Goal: Information Seeking & Learning: Learn about a topic

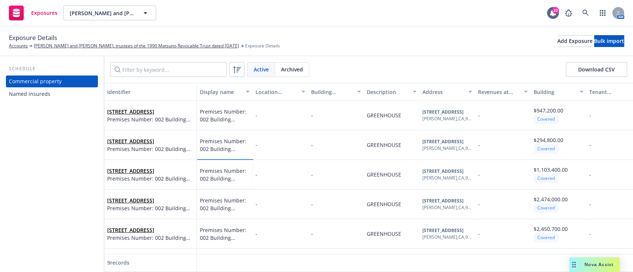
click at [230, 176] on span "Premises Number: 002 Building Number: 004" at bounding box center [225, 175] width 50 height 16
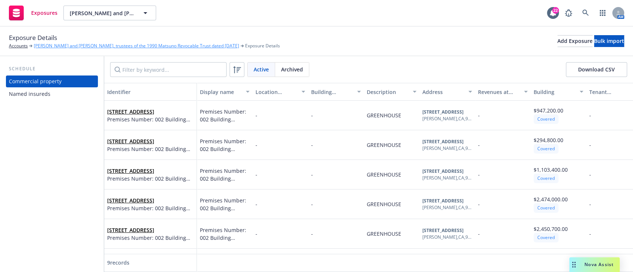
click at [47, 48] on link "[PERSON_NAME] and [PERSON_NAME], trustees of the 1990 Matsuno Revocable Trust d…" at bounding box center [136, 46] width 205 height 7
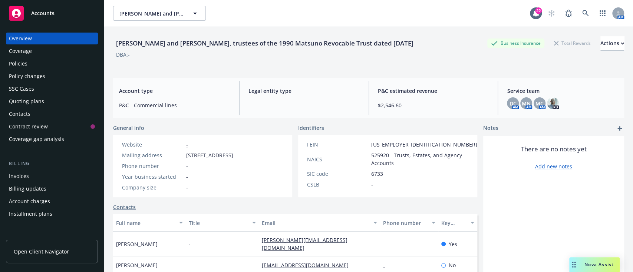
click at [8, 58] on link "Policies" at bounding box center [52, 64] width 92 height 12
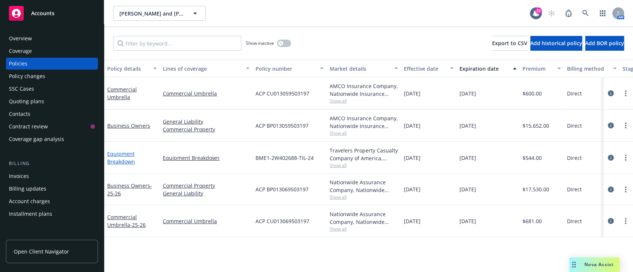
click at [126, 160] on link "Equipment Breakdown" at bounding box center [121, 157] width 28 height 15
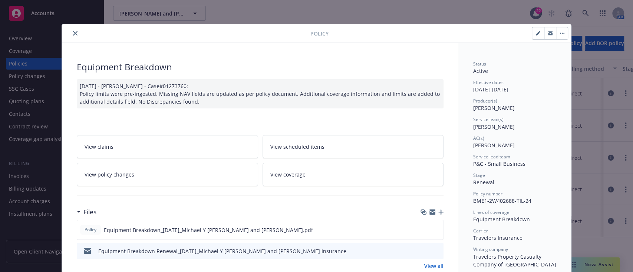
scroll to position [68, 0]
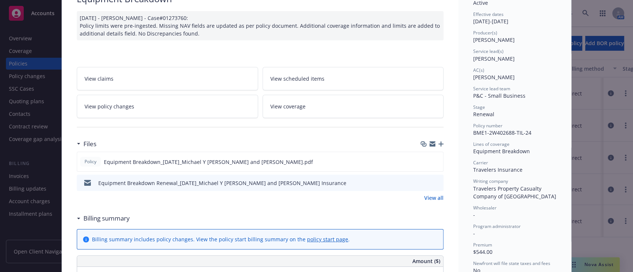
click at [315, 79] on span "View scheduled items" at bounding box center [297, 79] width 54 height 8
click at [433, 159] on icon "preview file" at bounding box center [436, 161] width 7 height 5
click at [318, 104] on link "View coverage" at bounding box center [352, 106] width 181 height 23
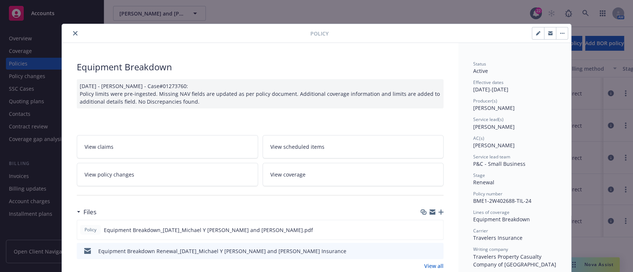
scroll to position [22, 0]
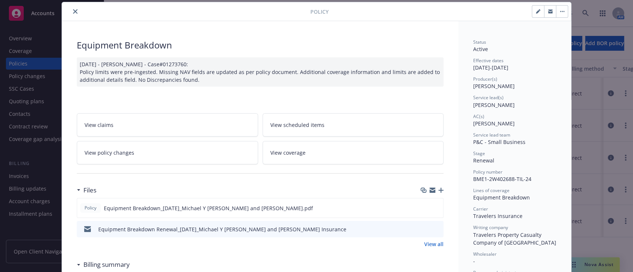
click at [387, 129] on link "View scheduled items" at bounding box center [352, 124] width 181 height 23
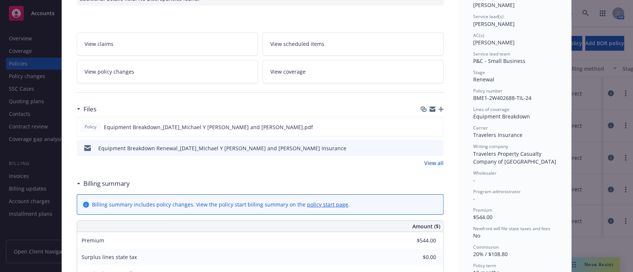
scroll to position [104, 0]
click at [436, 165] on link "View all" at bounding box center [433, 163] width 19 height 8
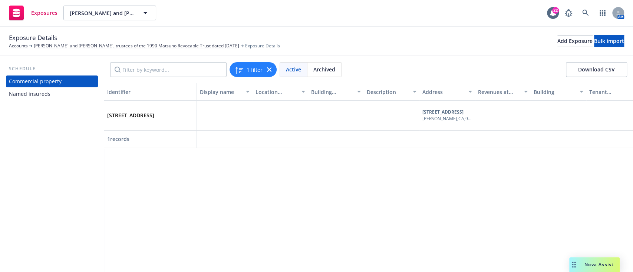
click at [42, 79] on div "Commercial property" at bounding box center [35, 82] width 53 height 12
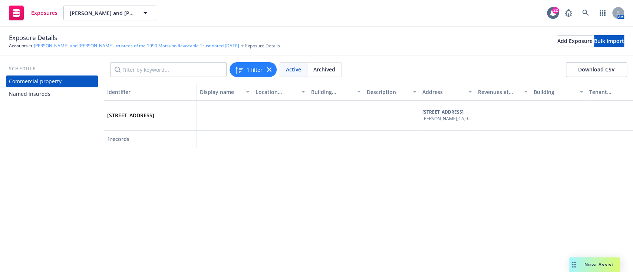
click at [221, 47] on link "[PERSON_NAME] and [PERSON_NAME], trustees of the 1990 Matsuno Revocable Trust d…" at bounding box center [136, 46] width 205 height 7
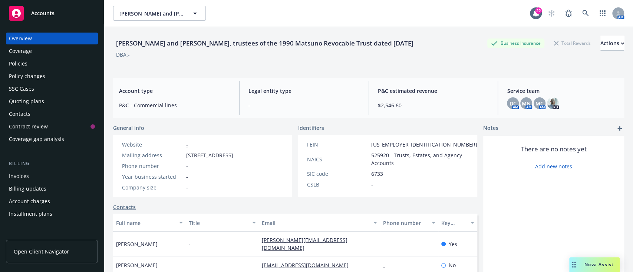
click at [19, 67] on div "Policies" at bounding box center [18, 64] width 19 height 12
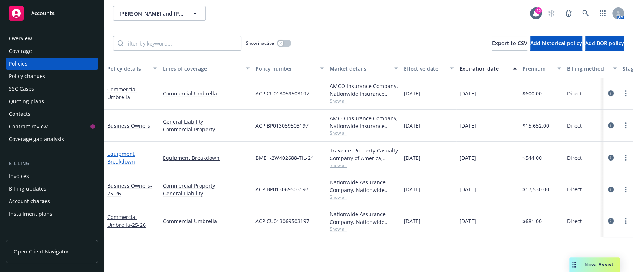
click at [116, 159] on link "Equipment Breakdown" at bounding box center [121, 157] width 28 height 15
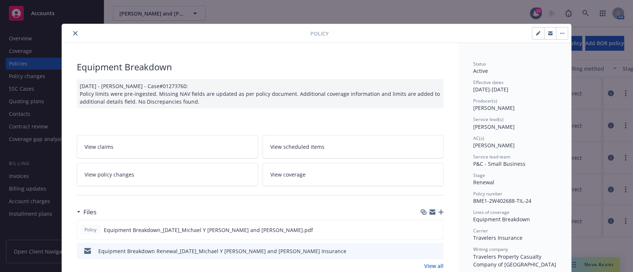
click at [292, 175] on span "View coverage" at bounding box center [287, 175] width 35 height 8
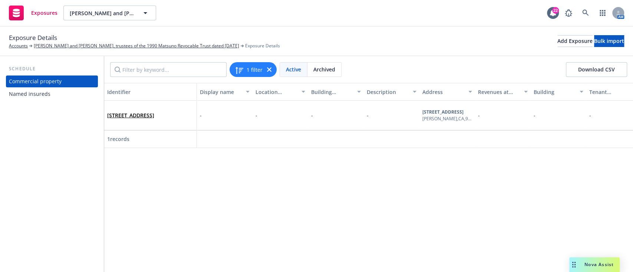
click at [606, 67] on button "Download CSV" at bounding box center [596, 69] width 61 height 15
click at [326, 67] on span "Archived" at bounding box center [324, 70] width 22 height 8
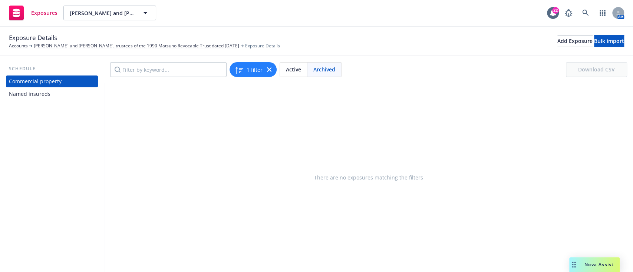
click at [288, 72] on span "Active" at bounding box center [293, 70] width 15 height 8
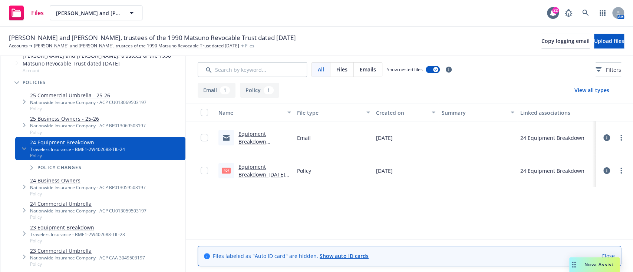
scroll to position [92, 0]
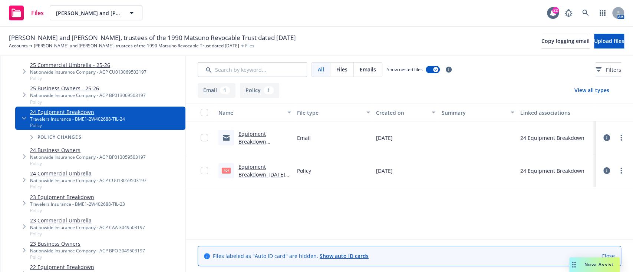
drag, startPoint x: 196, startPoint y: 212, endPoint x: 77, endPoint y: 198, distance: 119.8
click at [77, 198] on link "23 Equipment Breakdown" at bounding box center [77, 197] width 95 height 8
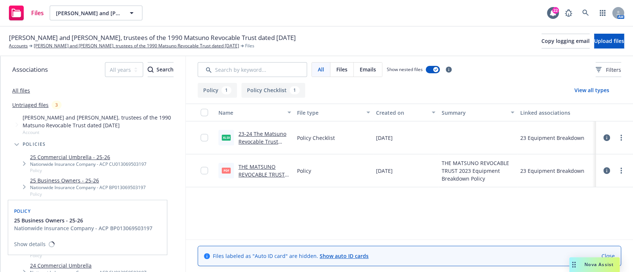
click at [77, 178] on link "25 Business Owners - 25-26" at bounding box center [88, 181] width 116 height 8
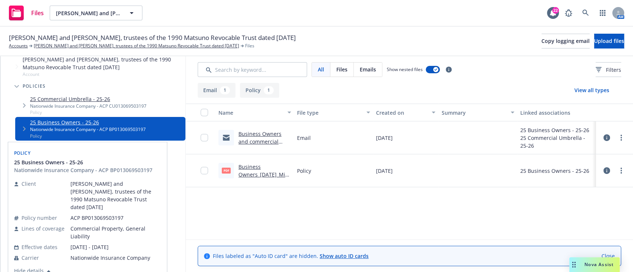
scroll to position [59, 0]
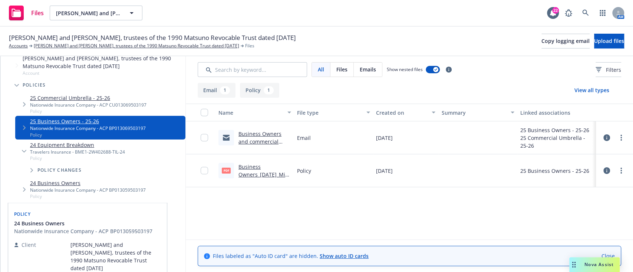
click at [66, 182] on link "24 Business Owners" at bounding box center [88, 183] width 116 height 8
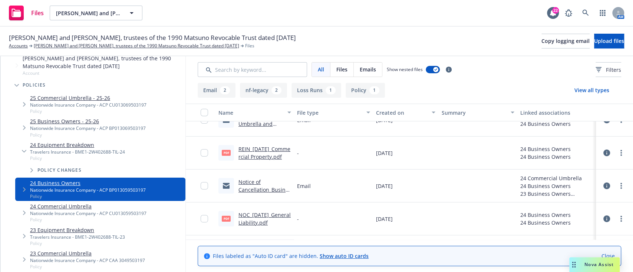
scroll to position [79, 0]
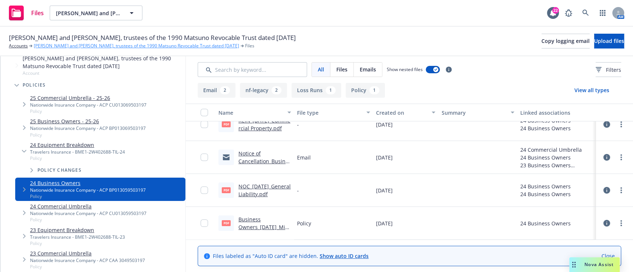
click at [91, 49] on link "[PERSON_NAME] and [PERSON_NAME], trustees of the 1990 Matsuno Revocable Trust d…" at bounding box center [136, 46] width 205 height 7
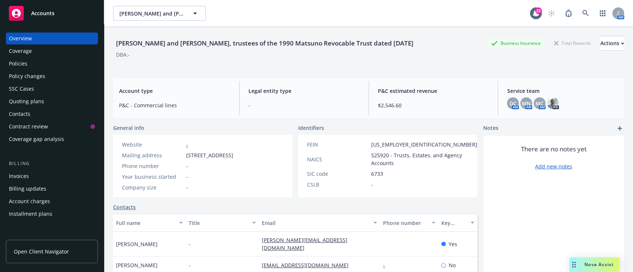
click at [27, 62] on div "Policies" at bounding box center [18, 64] width 19 height 12
